Goal: Navigation & Orientation: Go to known website

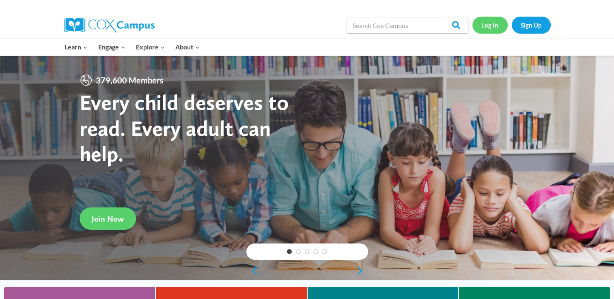
click at [493, 23] on link "Log In" at bounding box center [489, 25] width 35 height 17
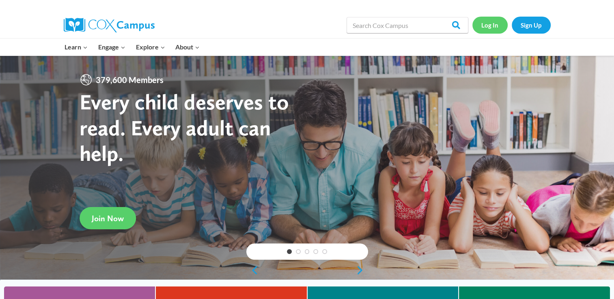
click at [492, 25] on link "Log In" at bounding box center [489, 25] width 35 height 17
